Goal: Task Accomplishment & Management: Use online tool/utility

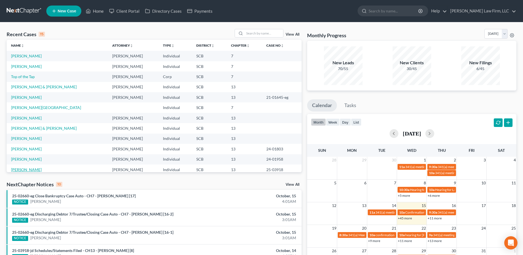
click at [33, 169] on link "[PERSON_NAME]" at bounding box center [26, 169] width 31 height 5
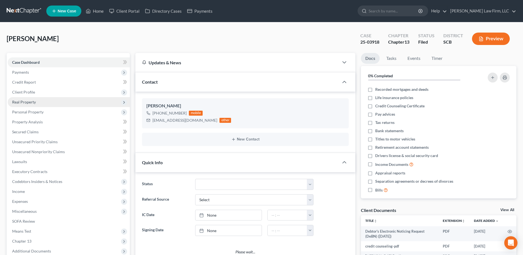
select select "2"
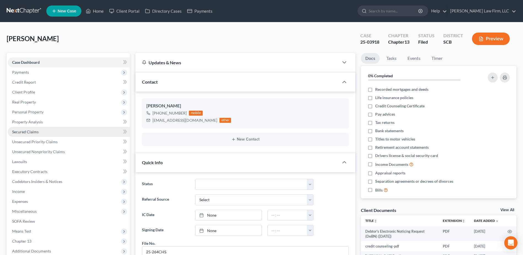
click at [32, 131] on span "Secured Claims" at bounding box center [25, 131] width 26 height 5
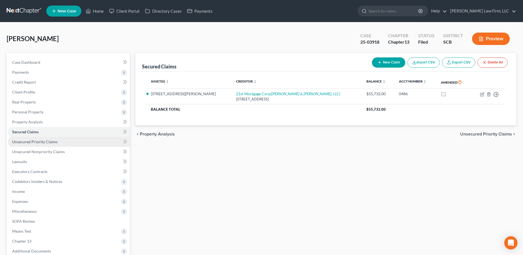
click at [35, 141] on span "Unsecured Priority Claims" at bounding box center [34, 141] width 45 height 5
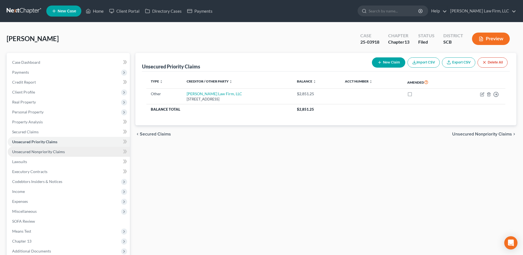
click at [51, 149] on span "Unsecured Nonpriority Claims" at bounding box center [38, 151] width 53 height 5
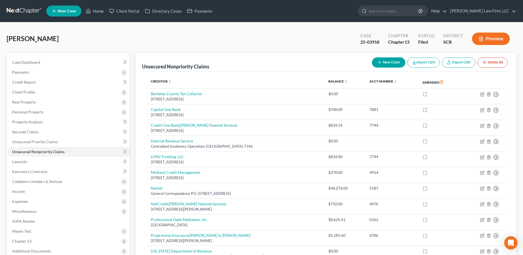
click at [24, 9] on link at bounding box center [24, 11] width 35 height 10
